Goal: Information Seeking & Learning: Learn about a topic

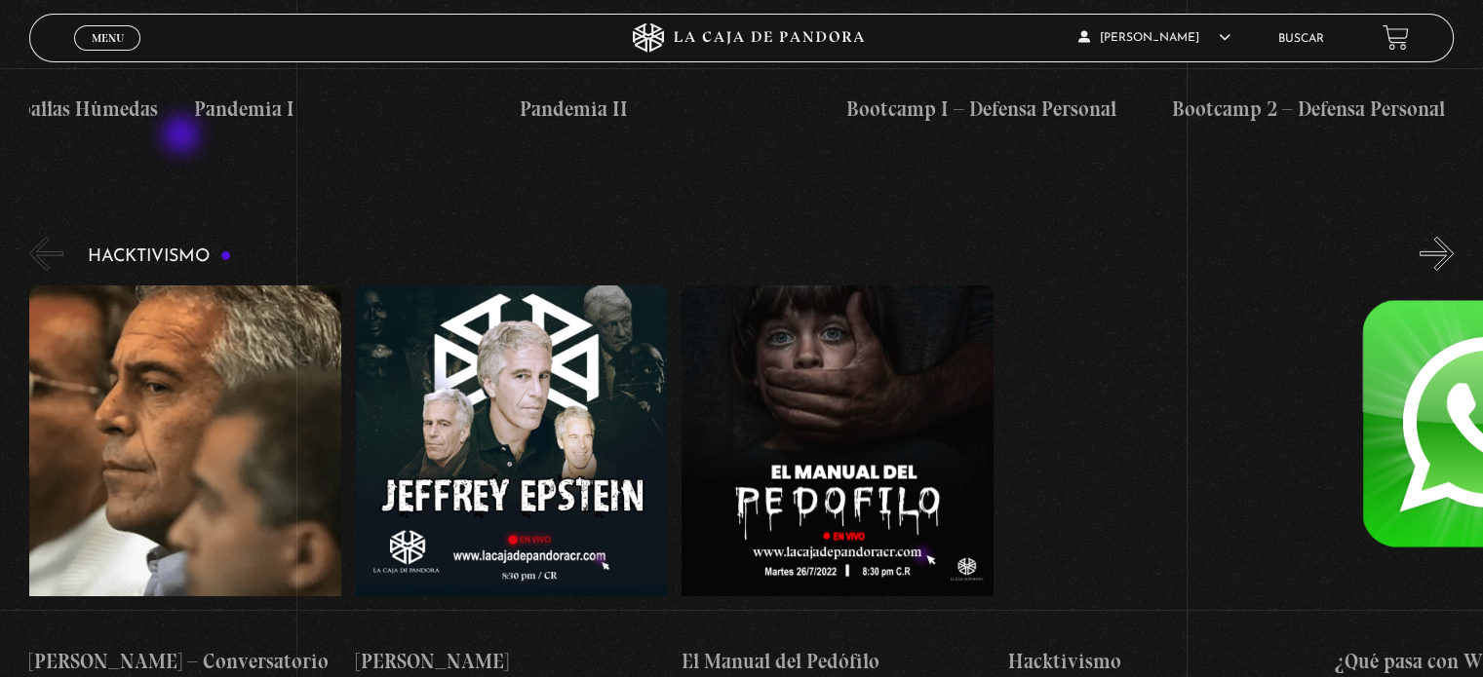
scroll to position [5709, 0]
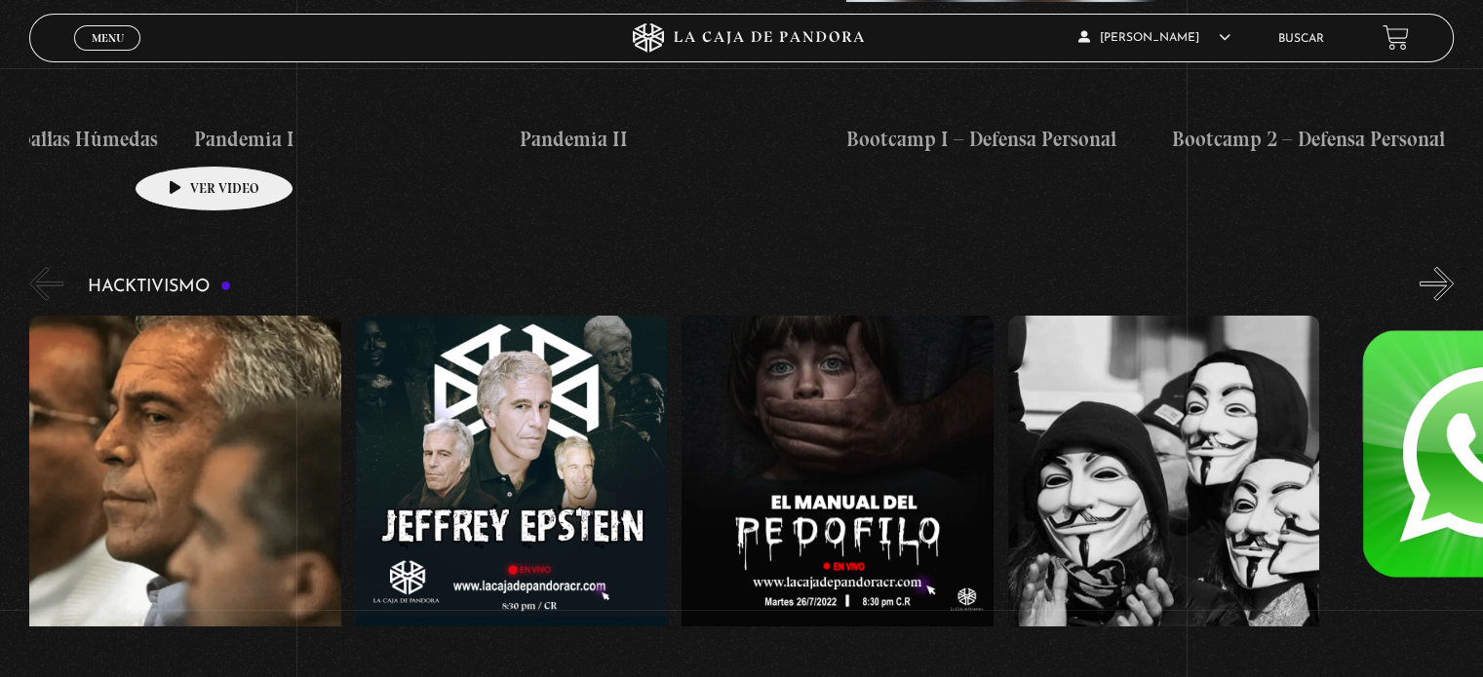
click at [1296, 39] on link "Buscar" at bounding box center [1301, 39] width 46 height 12
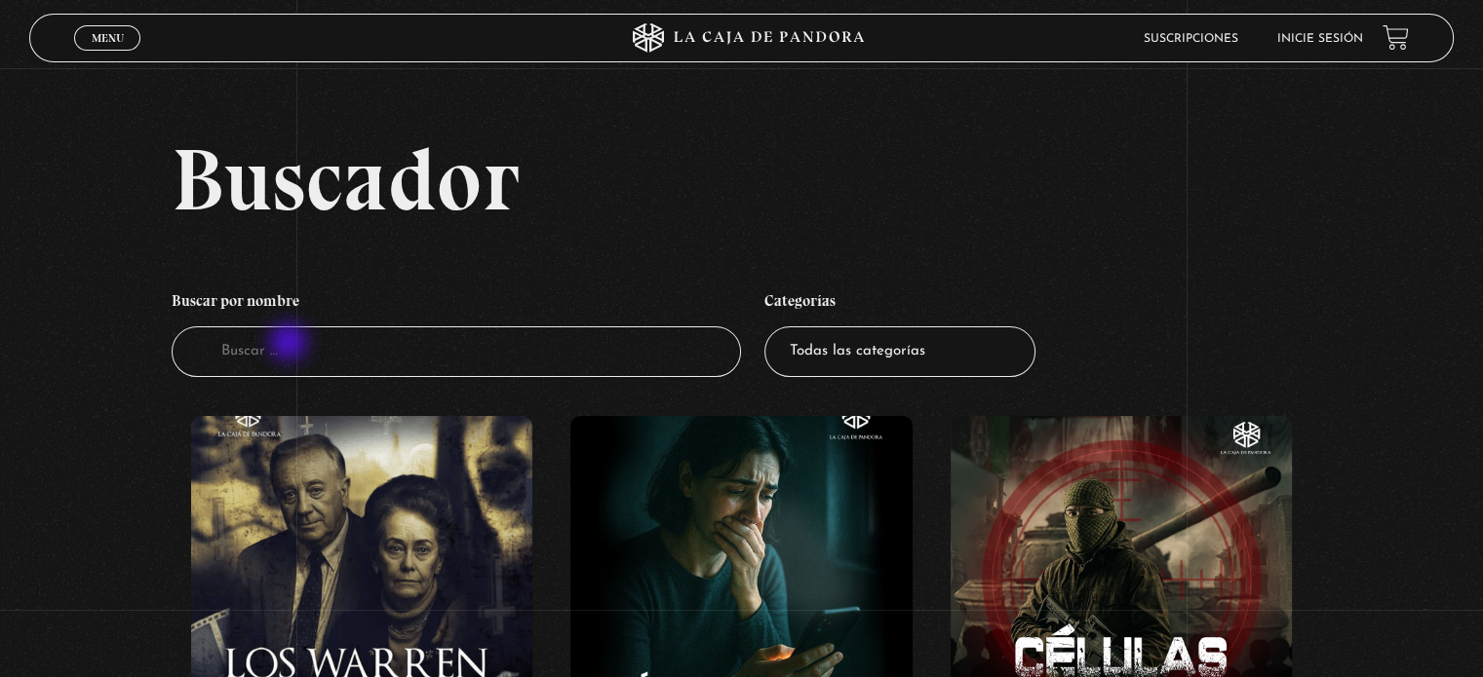
click at [290, 344] on input "Buscador" at bounding box center [456, 353] width 569 height 52
type input "[PERSON_NAME]"
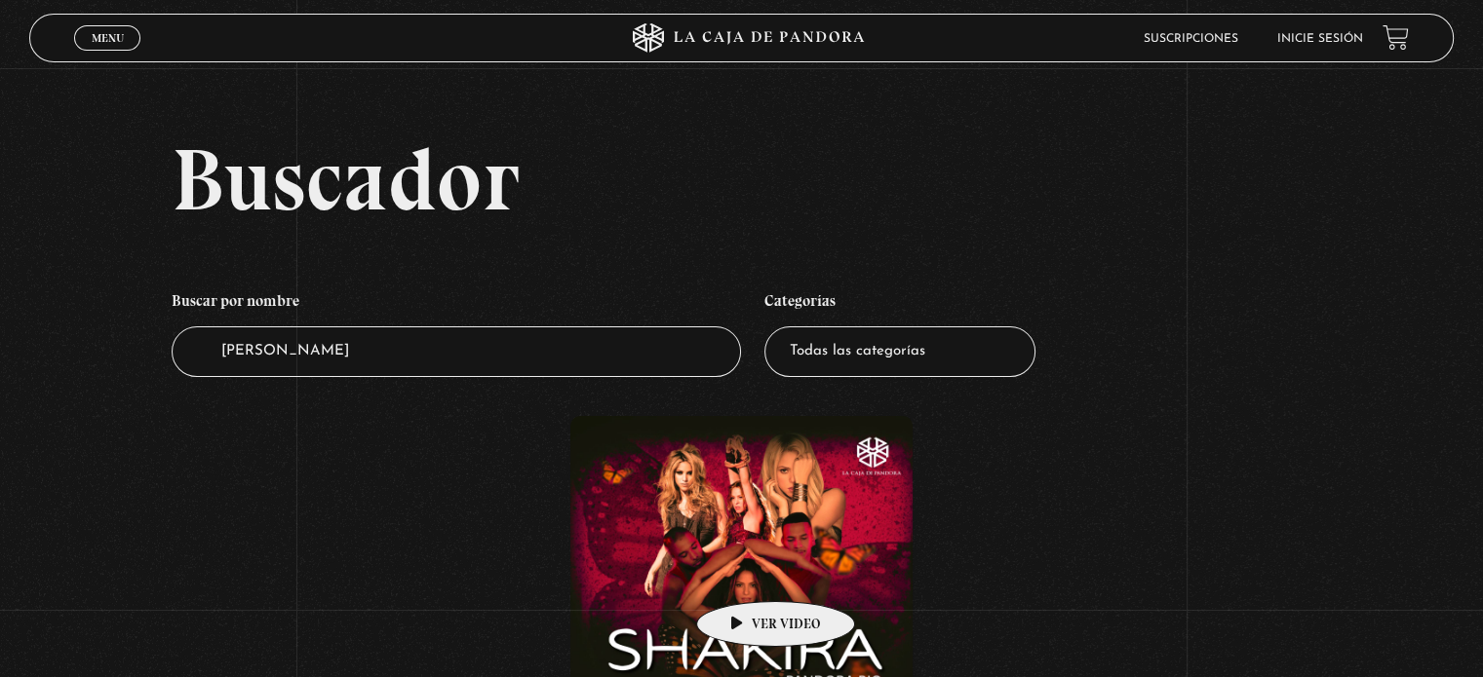
click at [745, 572] on figure at bounding box center [740, 591] width 341 height 351
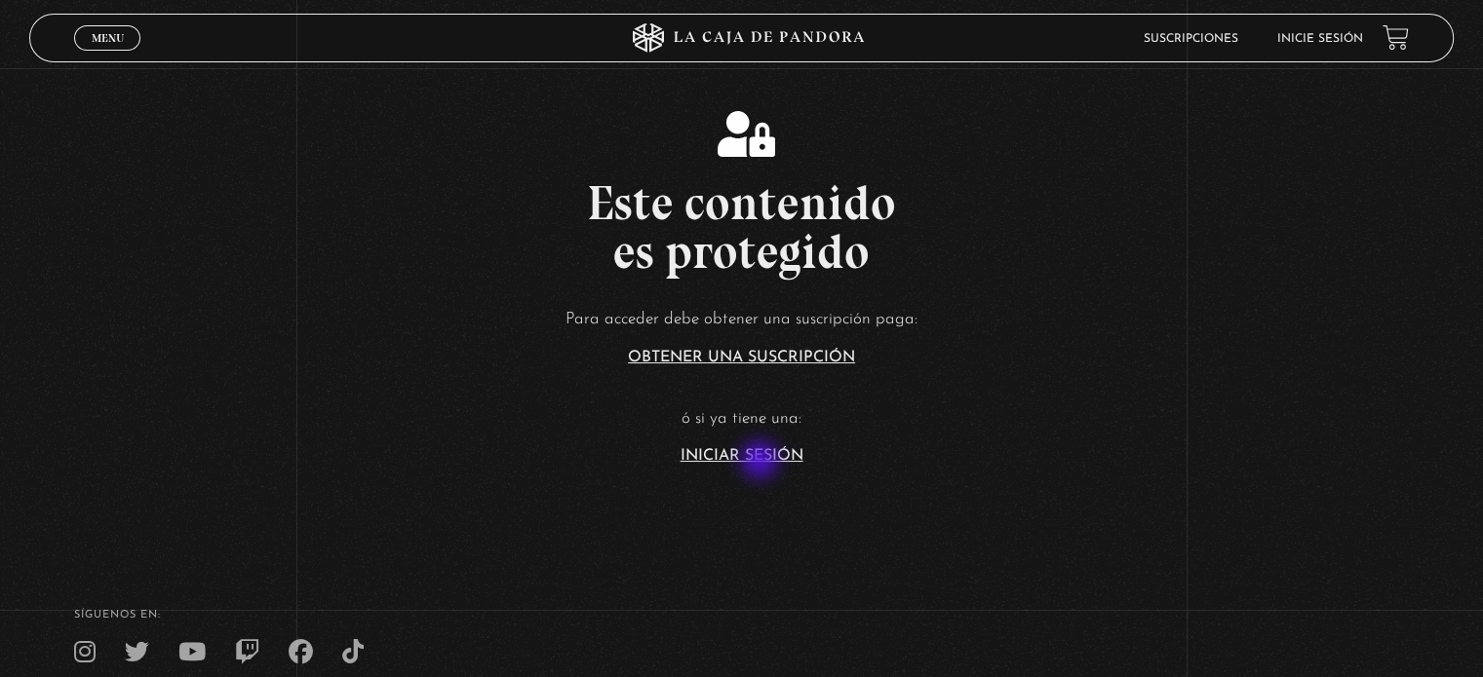
click at [761, 462] on link "Iniciar Sesión" at bounding box center [741, 456] width 123 height 16
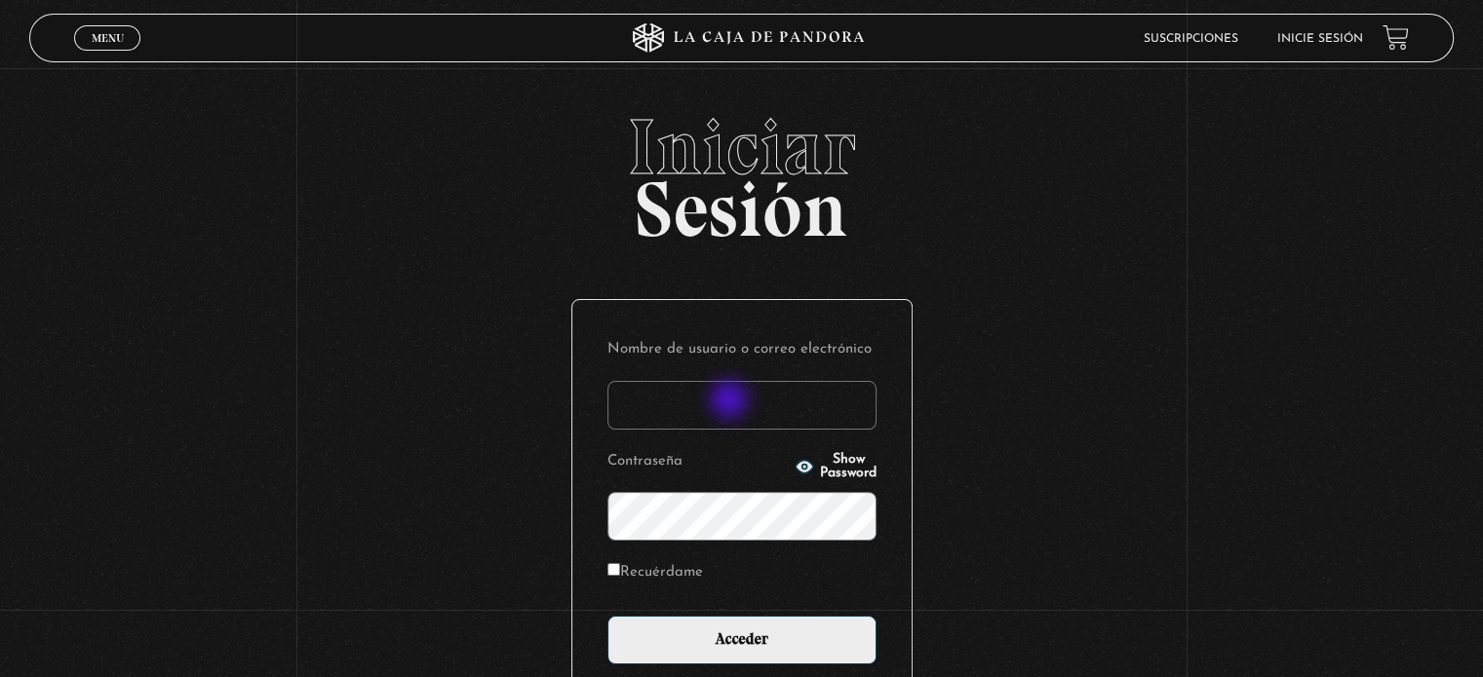
click at [731, 402] on input "Nombre de usuario o correo electrónico" at bounding box center [741, 405] width 269 height 49
type input "Zuly"
click at [745, 674] on div "Nombre de usuario o correo electrónico Zuly Contraseña Show Password Recuérdame…" at bounding box center [741, 499] width 339 height 399
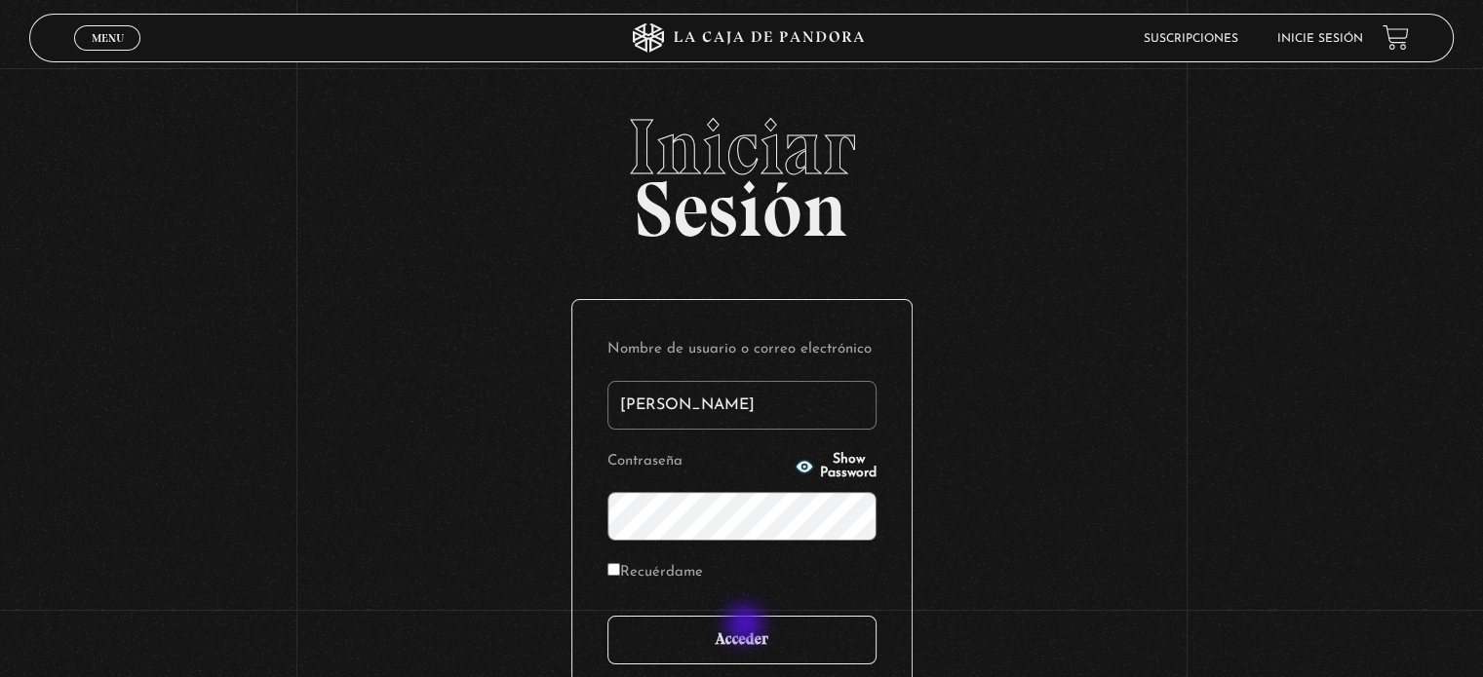
click at [747, 627] on input "Acceder" at bounding box center [741, 640] width 269 height 49
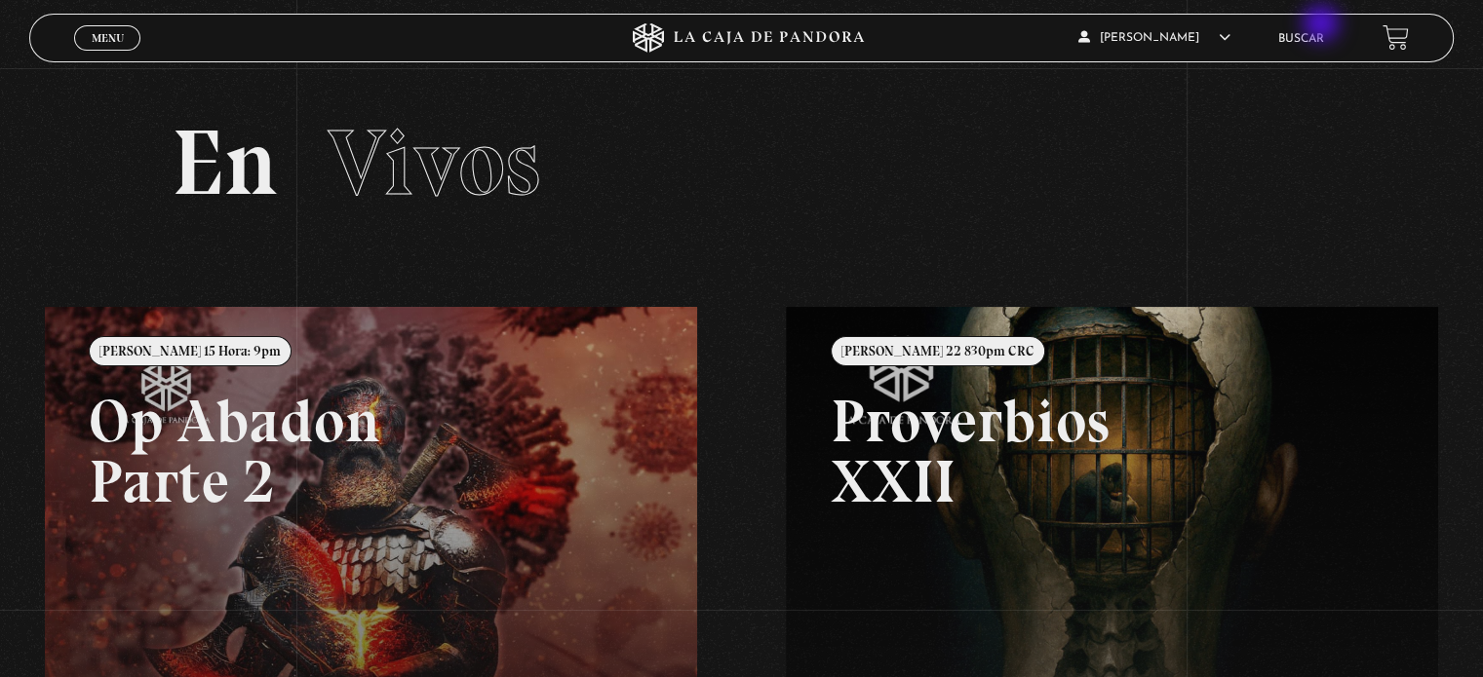
click at [1323, 25] on li "Buscar" at bounding box center [1301, 38] width 46 height 30
click at [1312, 39] on link "Buscar" at bounding box center [1301, 39] width 46 height 12
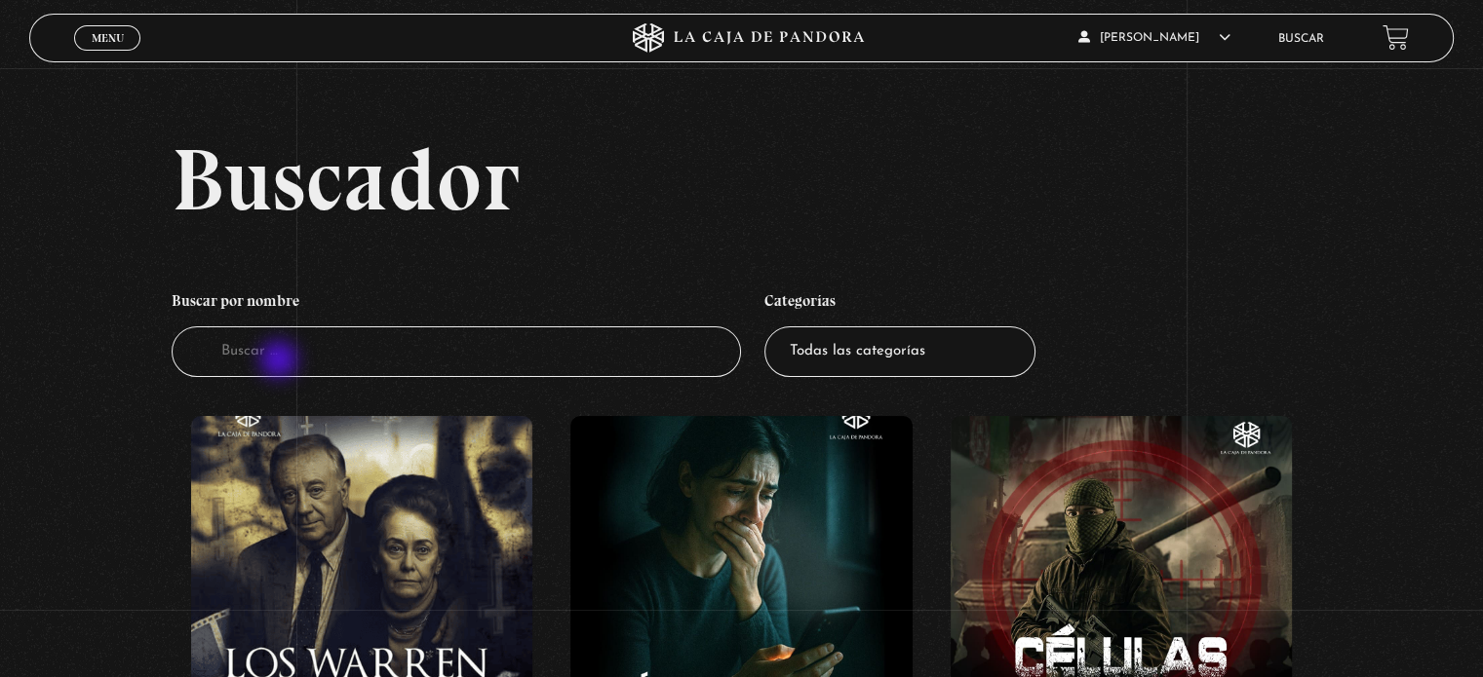
click at [281, 362] on input "Buscador" at bounding box center [456, 353] width 569 height 52
type input "[PERSON_NAME]"
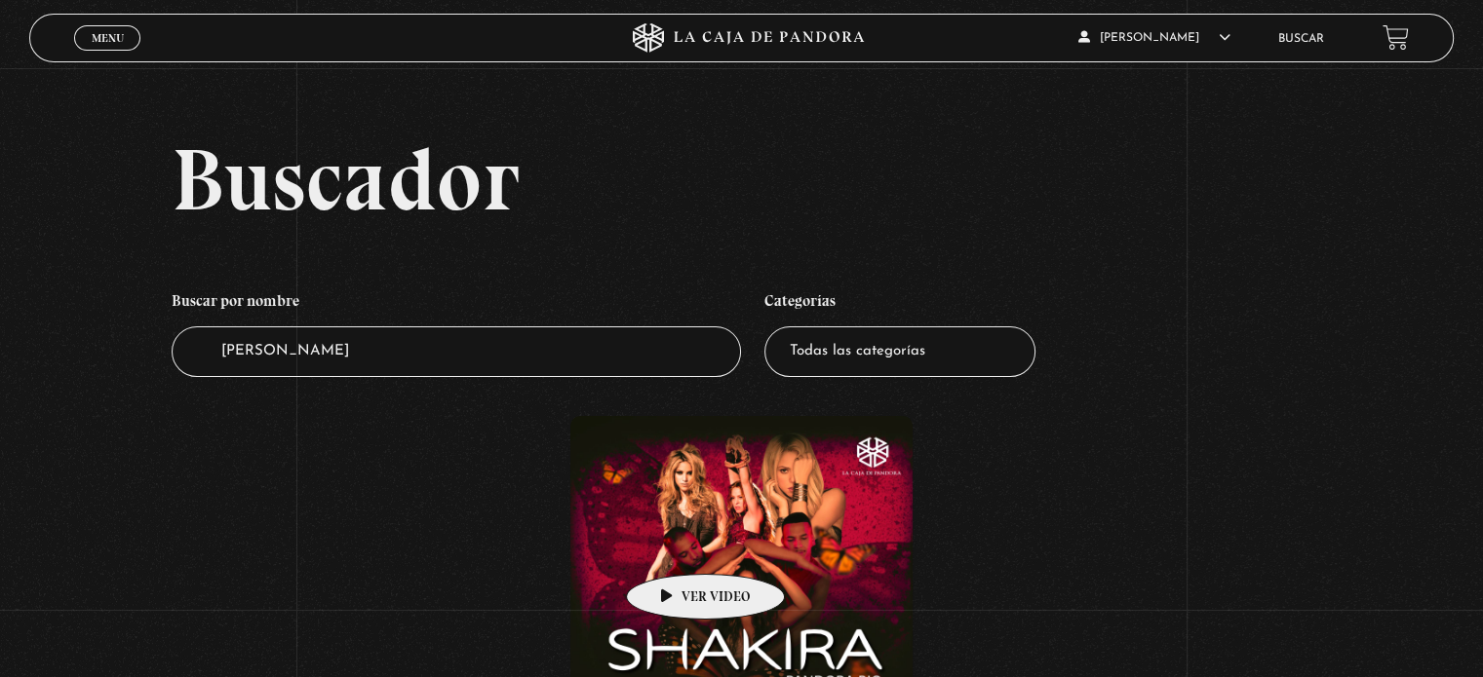
click at [674, 545] on figure at bounding box center [740, 591] width 341 height 351
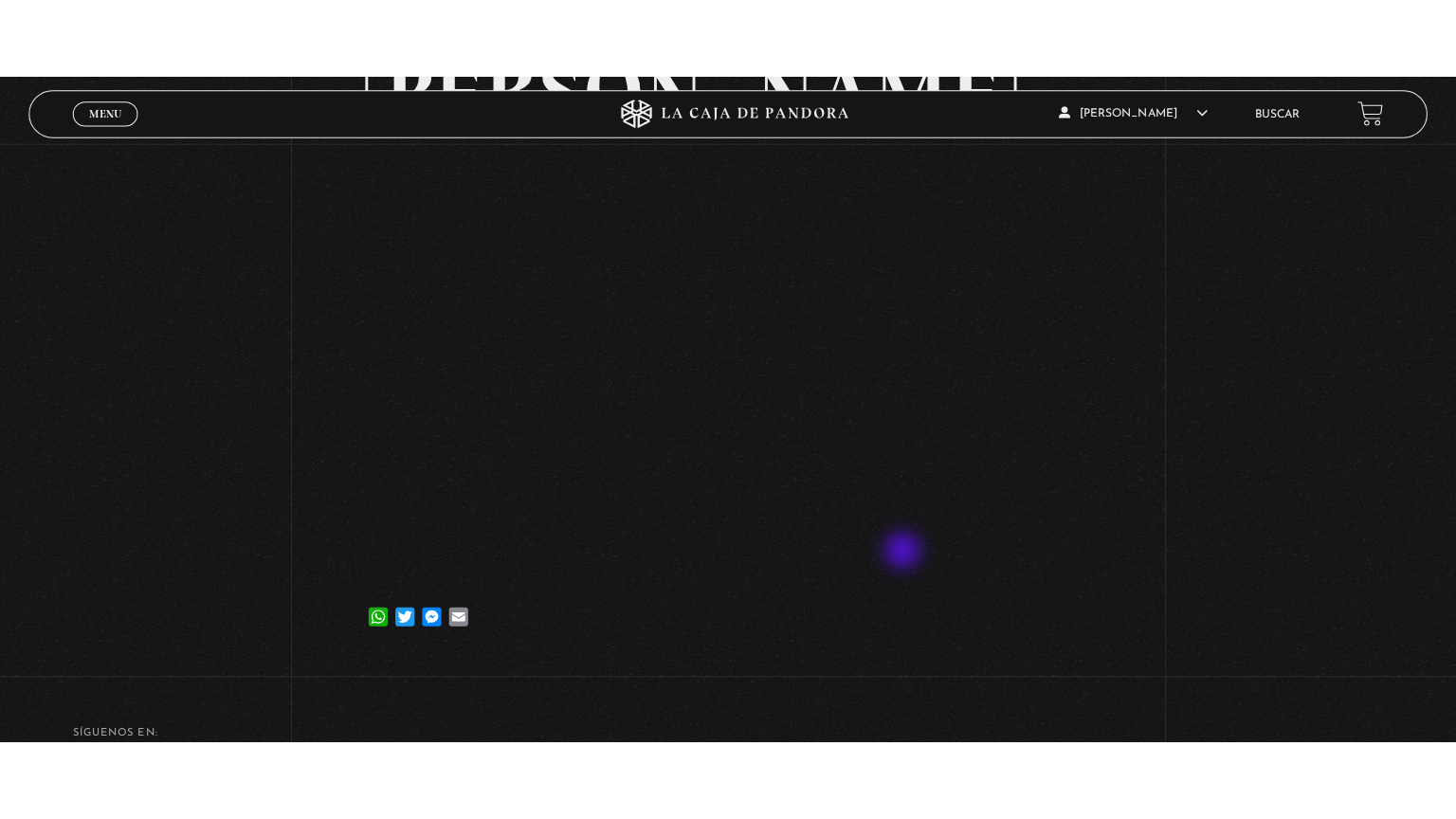
scroll to position [195, 0]
